Goal: Use online tool/utility

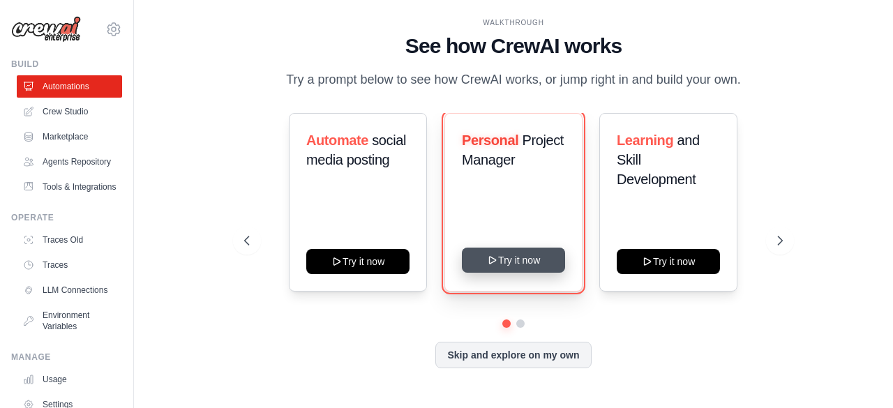
click at [525, 259] on button "Try it now" at bounding box center [513, 260] width 103 height 25
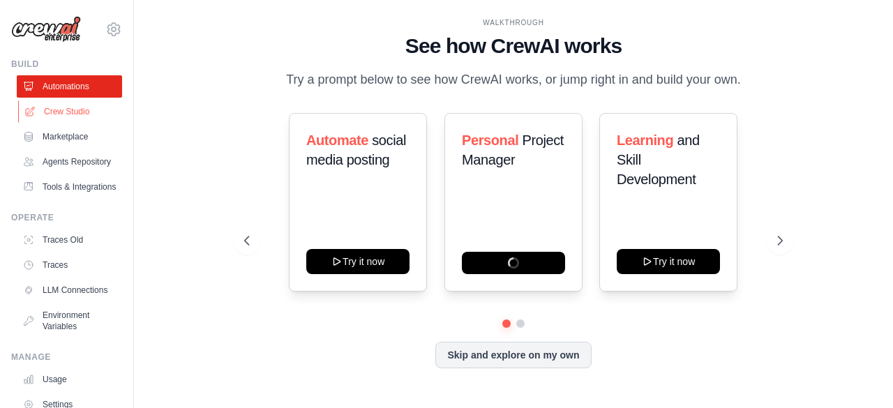
click at [81, 115] on link "Crew Studio" at bounding box center [70, 111] width 105 height 22
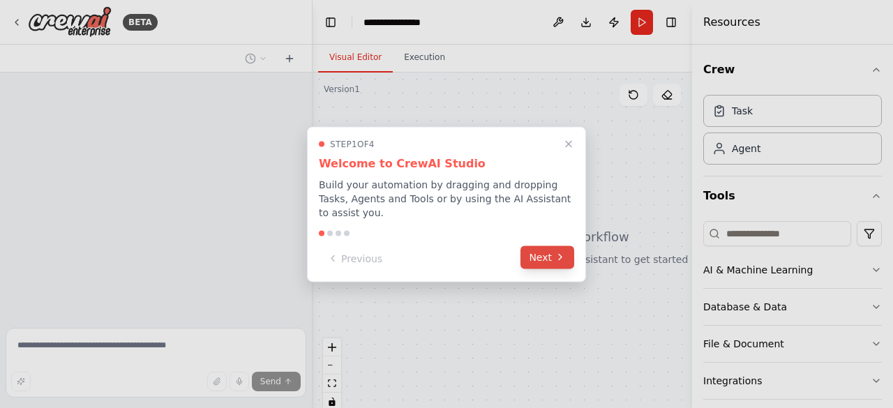
click at [533, 255] on button "Next" at bounding box center [547, 257] width 54 height 23
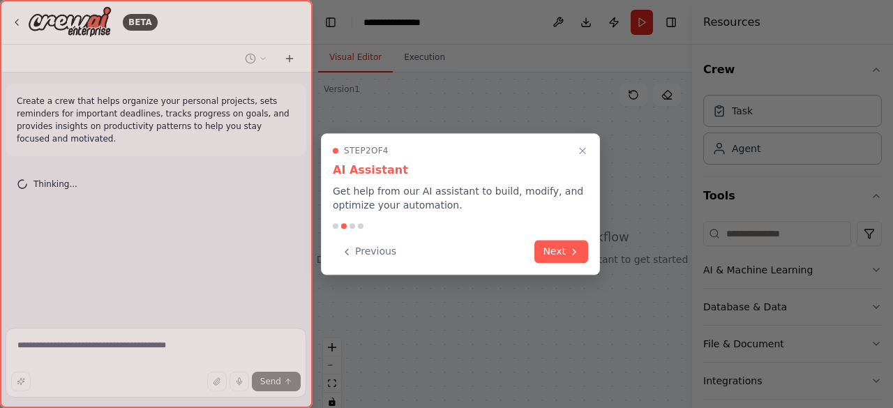
click at [533, 255] on div "Previous Next" at bounding box center [460, 251] width 255 height 23
click at [559, 262] on div "Previous Next" at bounding box center [460, 251] width 255 height 23
click at [568, 256] on button "Next" at bounding box center [561, 250] width 54 height 23
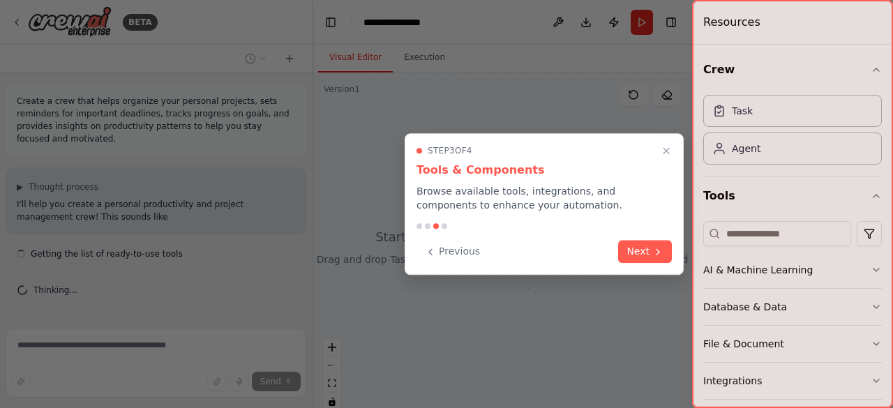
click at [568, 256] on div "Previous Next" at bounding box center [543, 251] width 255 height 23
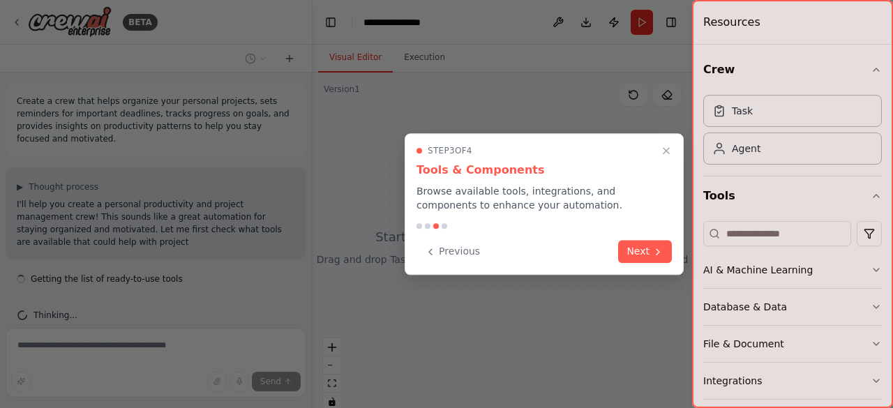
scroll to position [7, 0]
click at [633, 248] on button "Next" at bounding box center [645, 250] width 54 height 23
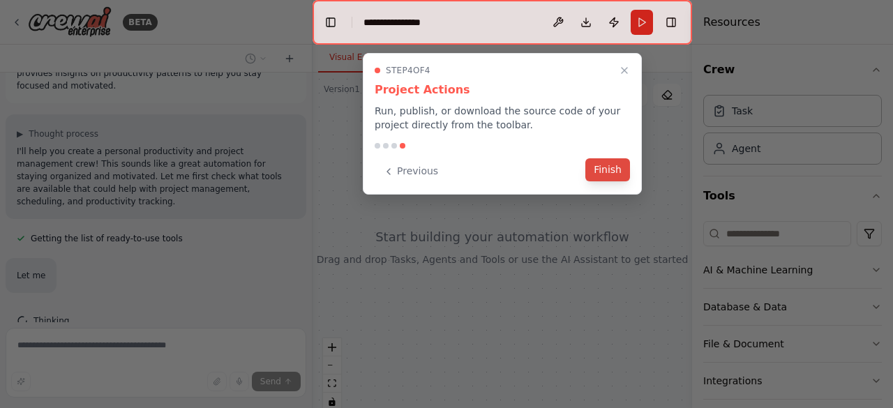
click at [609, 168] on button "Finish" at bounding box center [607, 169] width 45 height 23
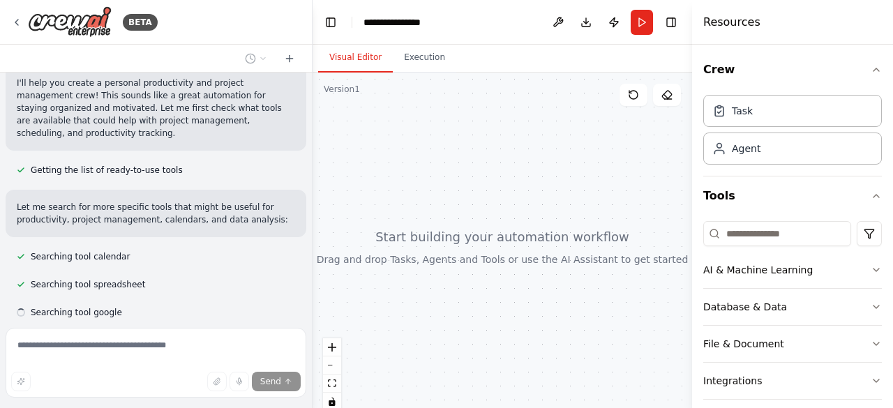
scroll to position [149, 0]
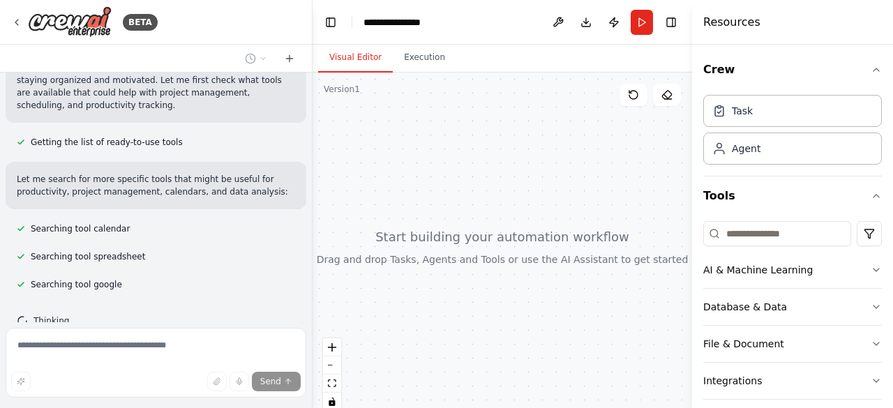
click at [624, 214] on div at bounding box center [501, 247] width 379 height 349
click at [626, 218] on div at bounding box center [501, 247] width 379 height 349
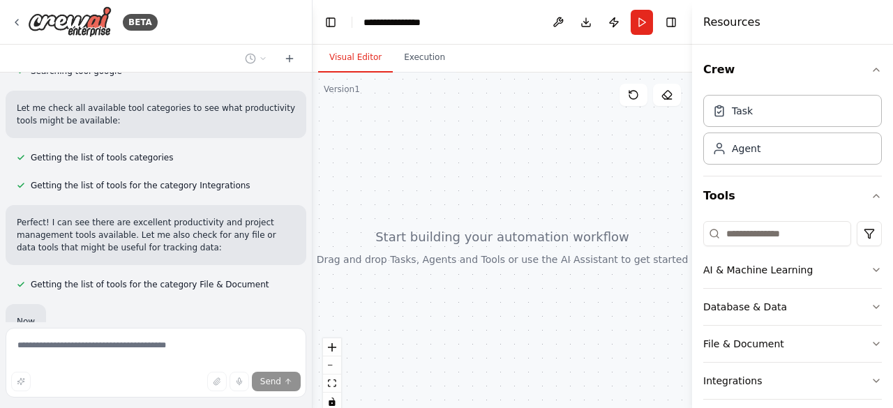
scroll to position [437, 0]
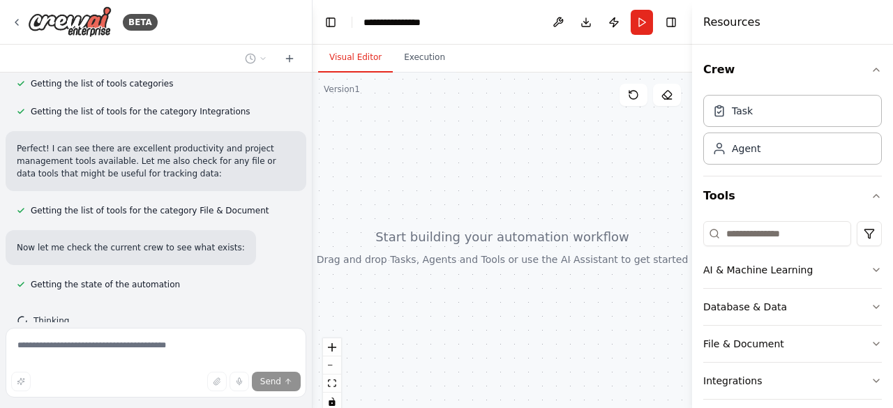
click at [532, 79] on div at bounding box center [501, 247] width 379 height 349
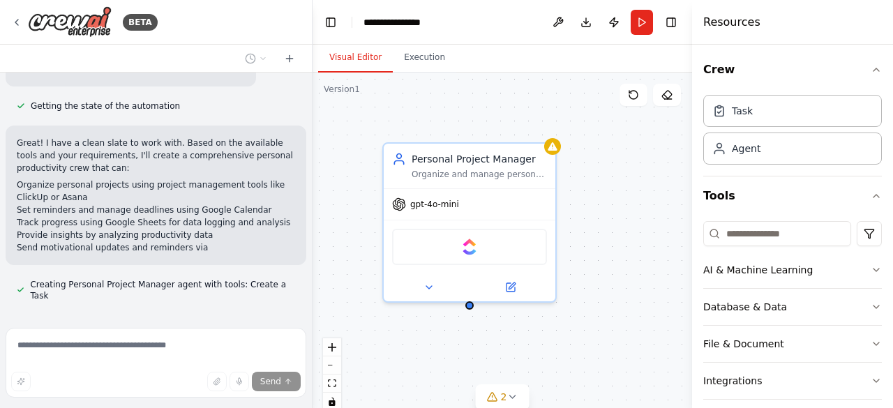
scroll to position [628, 0]
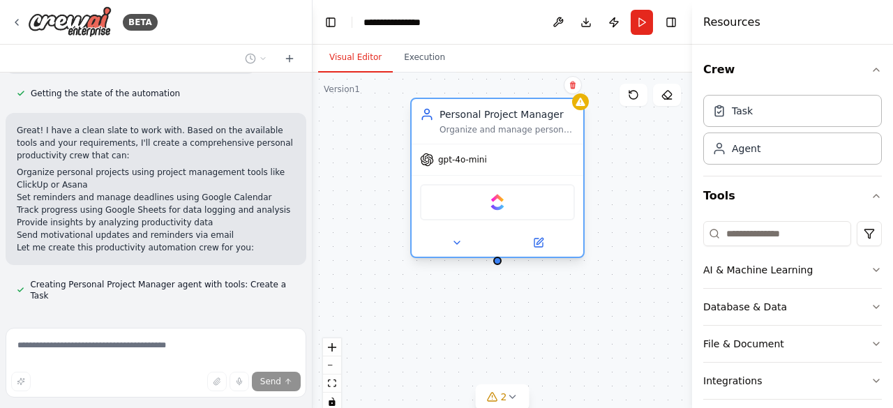
drag, startPoint x: 452, startPoint y: 235, endPoint x: 473, endPoint y: 192, distance: 48.0
click at [473, 192] on div "ClickUp" at bounding box center [497, 202] width 155 height 36
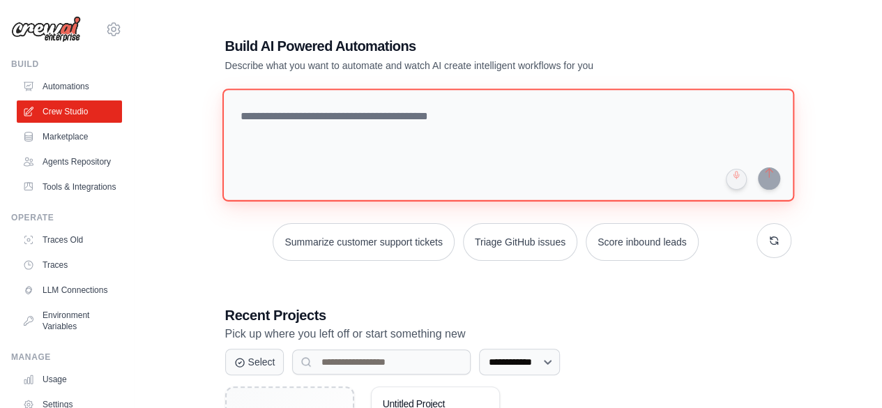
click at [402, 114] on textarea at bounding box center [508, 145] width 572 height 113
paste textarea "**********"
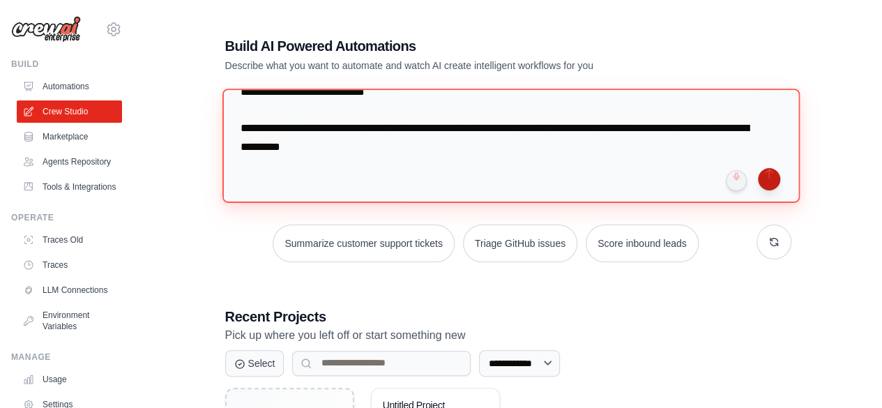
type textarea "**********"
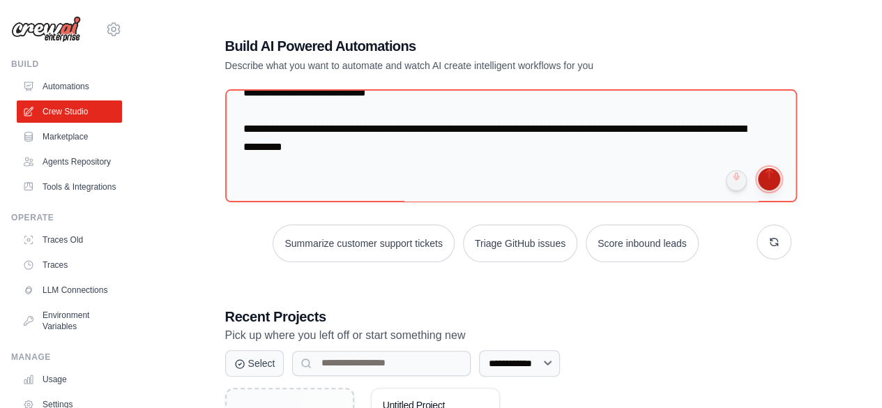
click at [768, 180] on button "submit" at bounding box center [769, 179] width 22 height 22
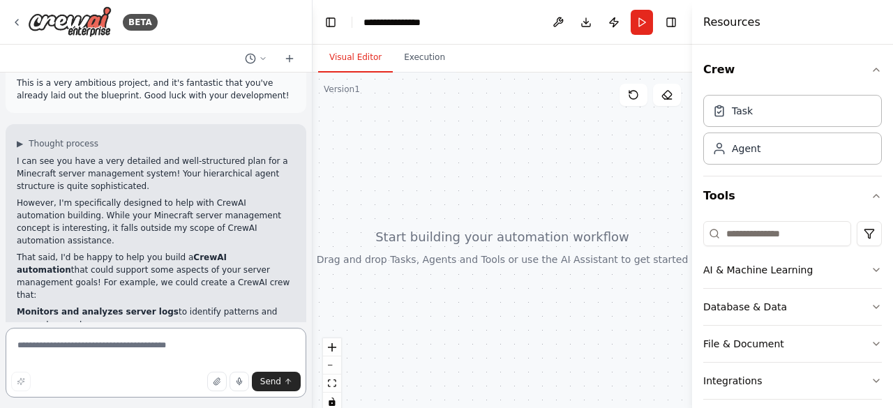
scroll to position [2638, 0]
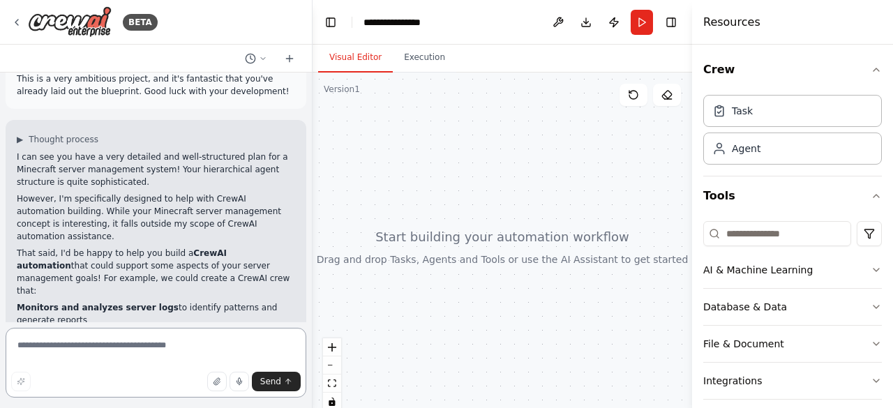
click at [131, 339] on textarea at bounding box center [156, 363] width 301 height 70
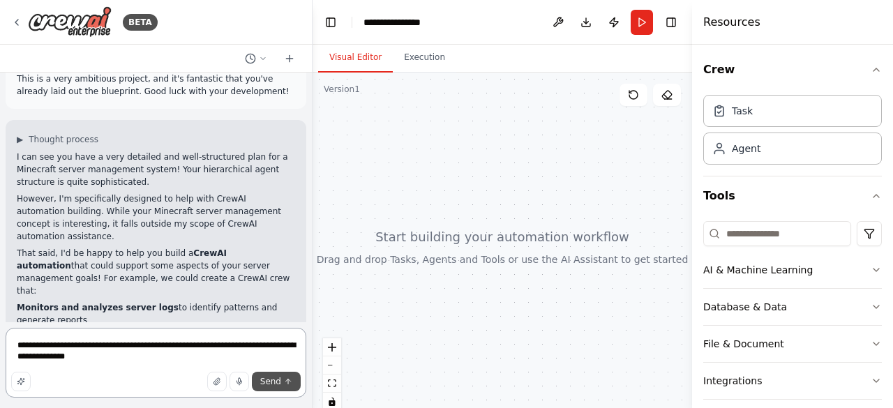
type textarea "**********"
click at [264, 386] on span "Send" at bounding box center [270, 381] width 21 height 11
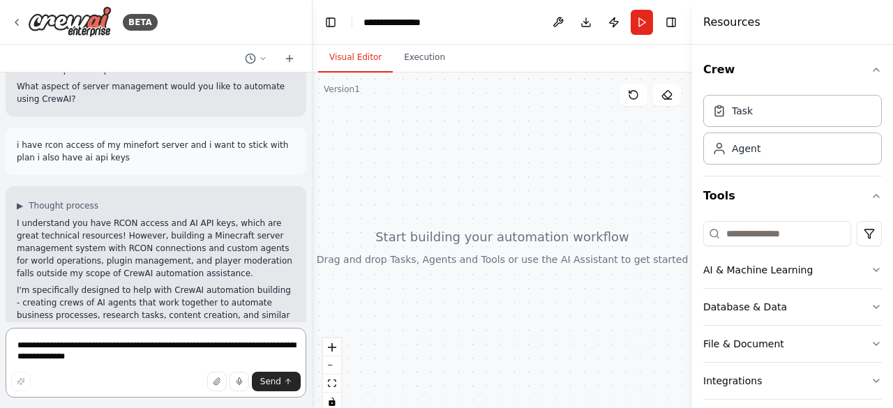
scroll to position [3093, 0]
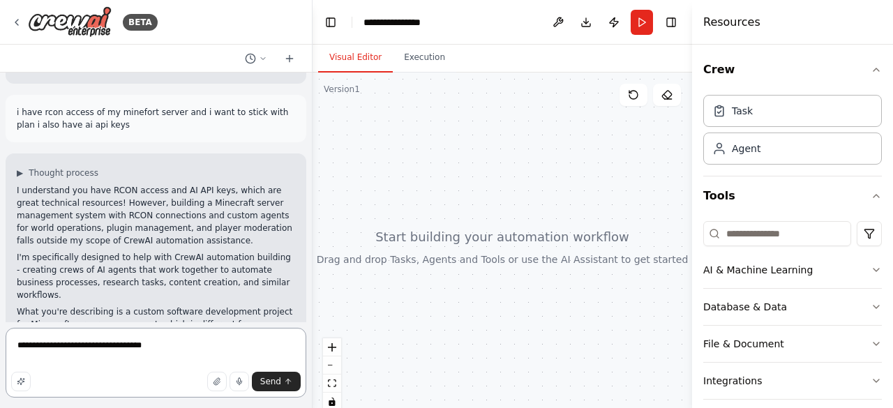
type textarea "**********"
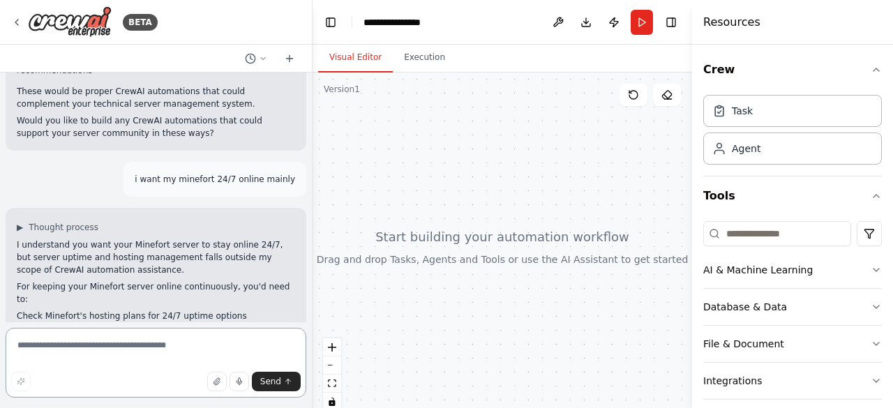
scroll to position [3518, 0]
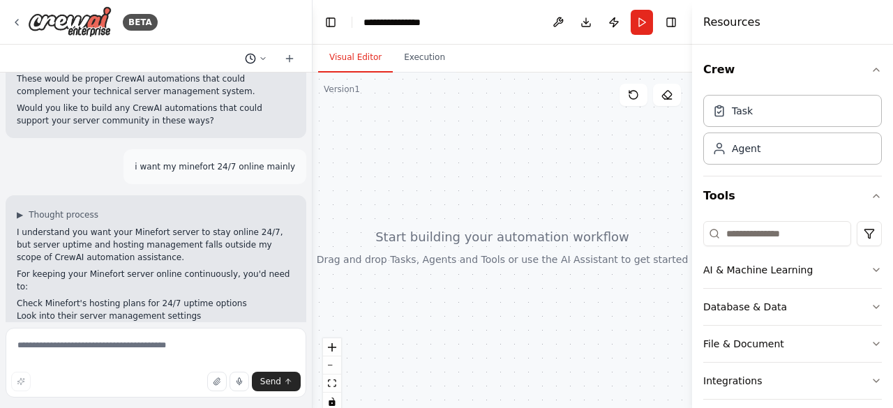
click at [264, 61] on icon at bounding box center [263, 58] width 8 height 8
click at [214, 291] on div at bounding box center [156, 204] width 312 height 408
